Goal: Check status: Check status

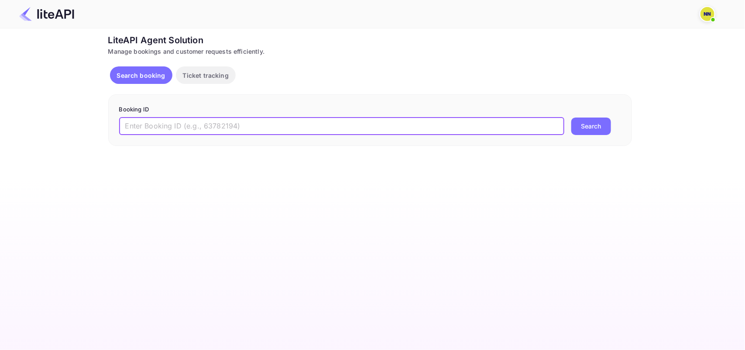
click at [241, 125] on input "text" at bounding box center [341, 125] width 445 height 17
paste input "5898516"
type input "5898516"
click at [586, 126] on button "Search" at bounding box center [591, 125] width 40 height 17
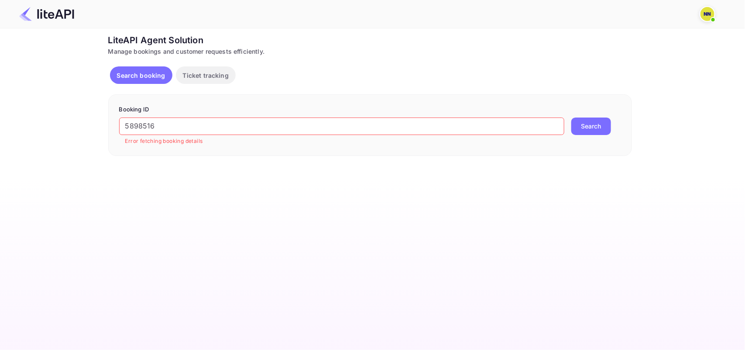
click at [127, 126] on input "5898516" at bounding box center [341, 125] width 445 height 17
click at [132, 72] on p "Search booking" at bounding box center [141, 75] width 48 height 9
drag, startPoint x: 180, startPoint y: 127, endPoint x: 92, endPoint y: 131, distance: 87.8
click at [94, 130] on div "Ticket Affiliate URL [URL][DOMAIN_NAME] Business partner name Nuitee Travel Cus…" at bounding box center [369, 95] width 719 height 122
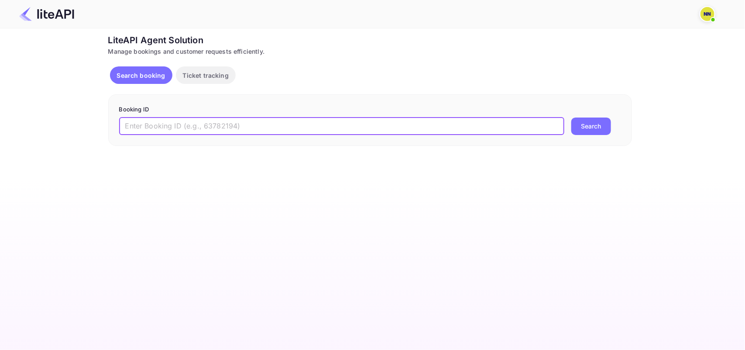
paste input "5898516"
type input "5898516"
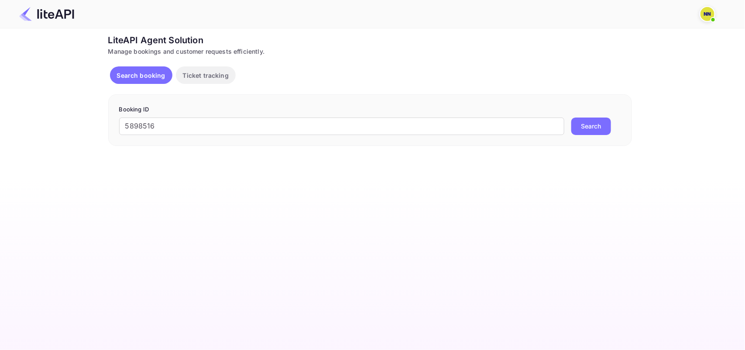
click at [595, 125] on button "Search" at bounding box center [591, 125] width 40 height 17
click at [138, 69] on button "Search booking" at bounding box center [141, 74] width 62 height 17
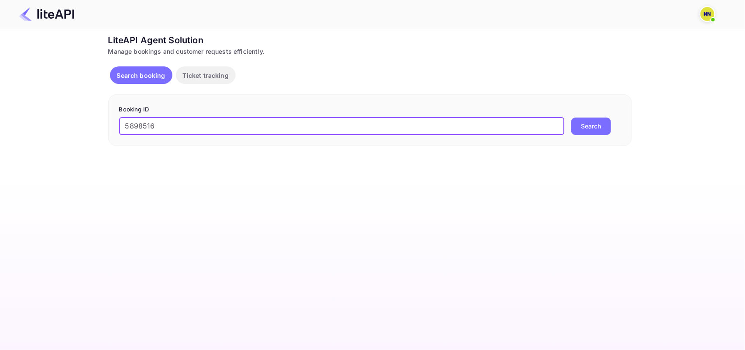
type input "5898516"
click at [592, 127] on button "Search" at bounding box center [591, 125] width 40 height 17
